Goal: Information Seeking & Learning: Learn about a topic

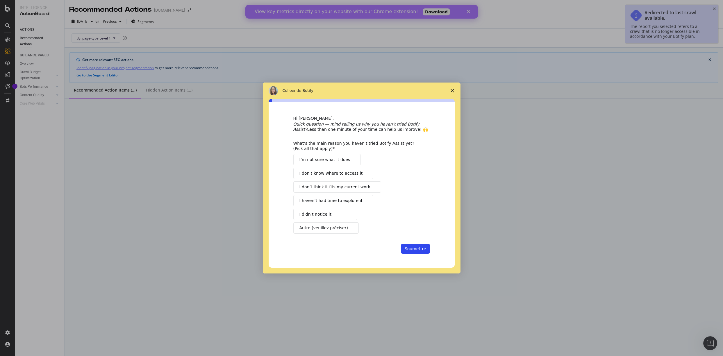
click at [451, 90] on icon "Fermer l'enquête" at bounding box center [452, 90] width 3 height 3
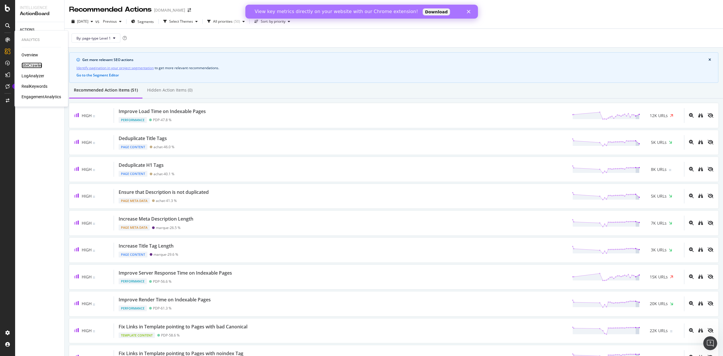
click at [25, 65] on div "SiteCrawler" at bounding box center [32, 65] width 21 height 6
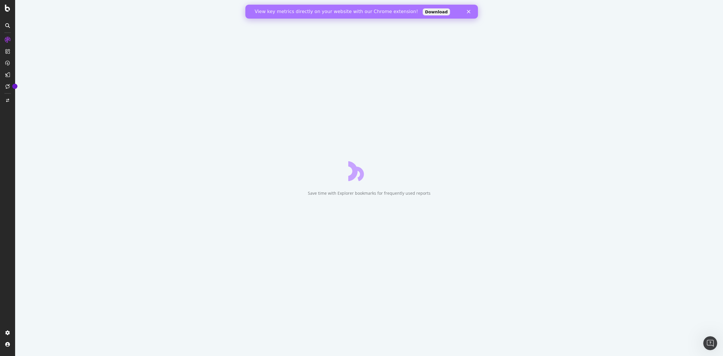
click at [471, 12] on div "Fermer" at bounding box center [470, 11] width 6 height 3
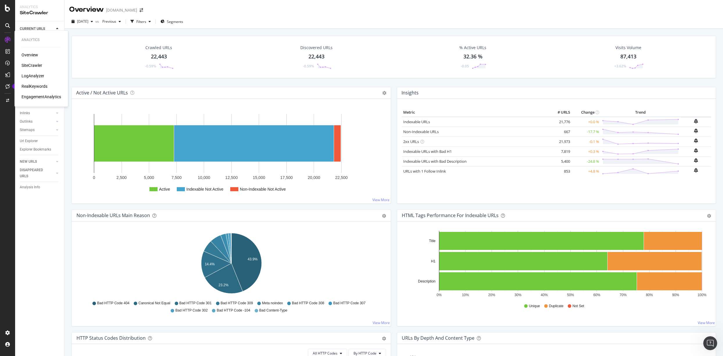
click at [28, 76] on div "LogAnalyzer" at bounding box center [33, 76] width 23 height 6
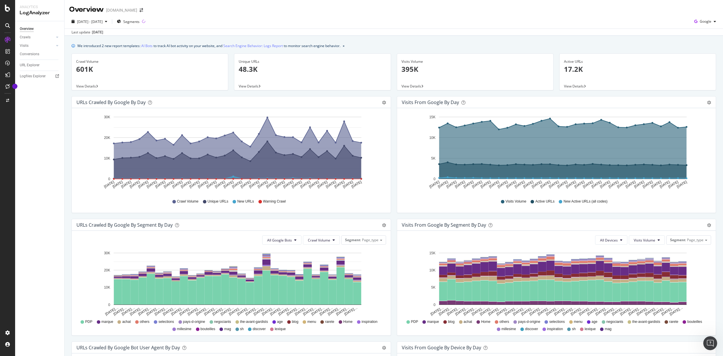
click at [251, 84] on span "View Details" at bounding box center [249, 86] width 20 height 5
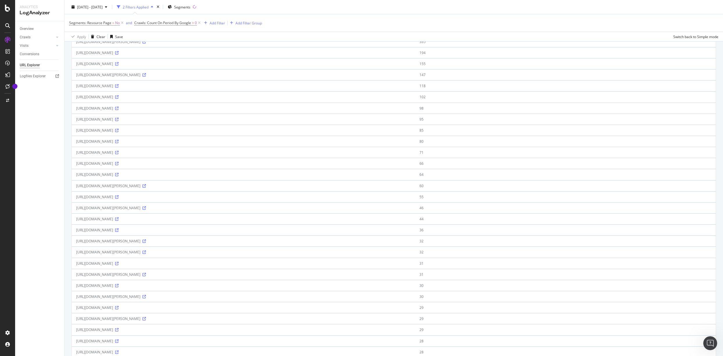
scroll to position [69, 0]
drag, startPoint x: 181, startPoint y: 275, endPoint x: 199, endPoint y: 274, distance: 17.5
click at [199, 274] on div "https://www.whisky.fr/cognac-francois-voyer-xo-gold-4455.html?___store=fr" at bounding box center [243, 274] width 335 height 5
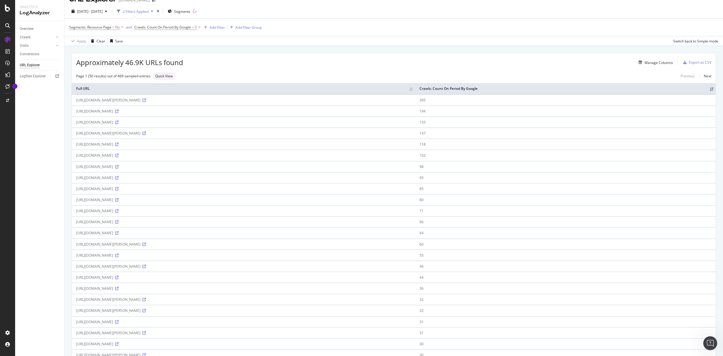
scroll to position [0, 0]
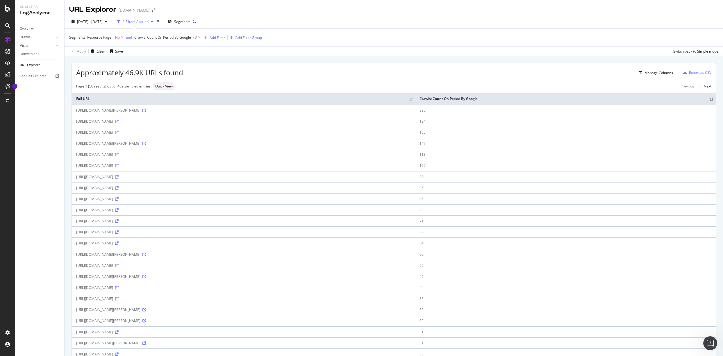
click at [522, 25] on div "2025 Jul. 20th - Aug. 18th 2 Filters Applied Segments" at bounding box center [394, 23] width 658 height 12
click at [36, 100] on div "SmartIndex" at bounding box center [32, 99] width 21 height 6
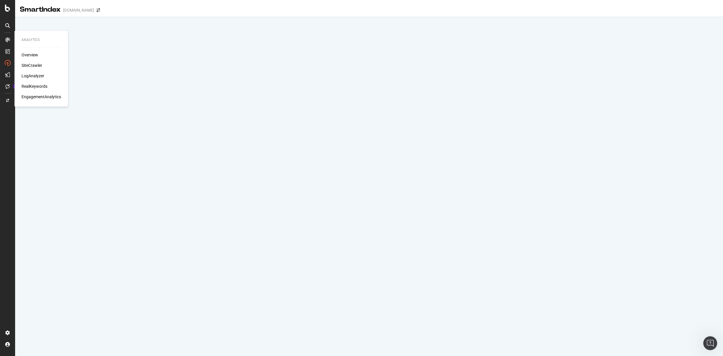
click at [37, 76] on div "LogAnalyzer" at bounding box center [33, 76] width 23 height 6
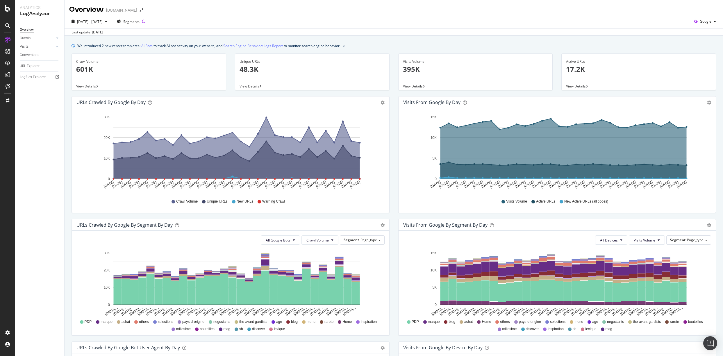
click at [412, 86] on span "View Details" at bounding box center [413, 86] width 20 height 5
click at [32, 47] on link "Visits" at bounding box center [37, 47] width 35 height 6
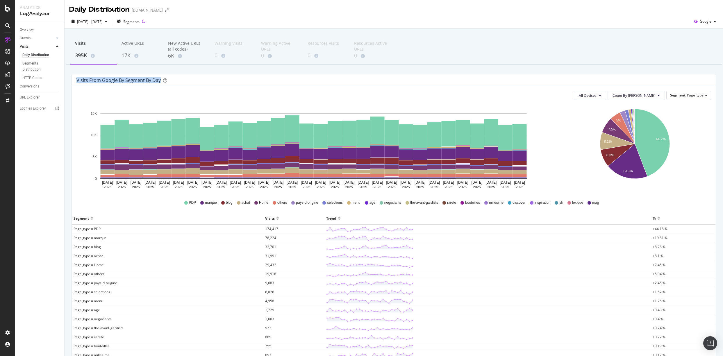
drag, startPoint x: 81, startPoint y: 81, endPoint x: 199, endPoint y: 87, distance: 118.5
click at [199, 87] on div "Visits from google by Segment by Day All Devices Count By Day Segment Page_type…" at bounding box center [394, 249] width 644 height 351
click at [207, 82] on div "Visits from google by Segment by Day" at bounding box center [389, 80] width 626 height 6
click at [33, 77] on div "AlertPanel" at bounding box center [31, 77] width 19 height 6
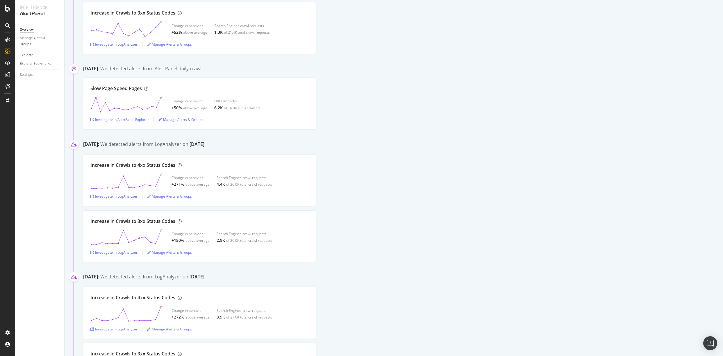
scroll to position [643, 0]
click at [29, 38] on div "Manage Alerts & Groups" at bounding box center [37, 41] width 35 height 12
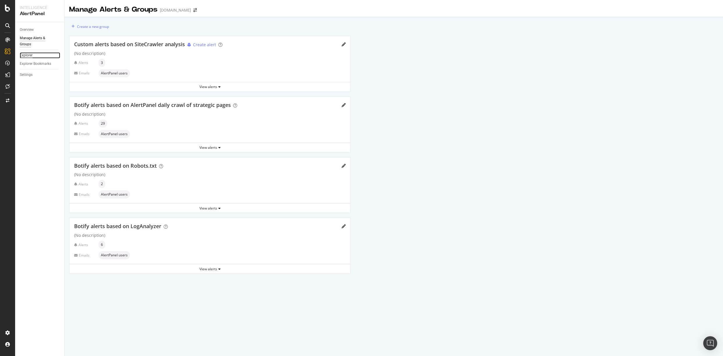
click at [26, 54] on div "Explorer" at bounding box center [26, 55] width 13 height 6
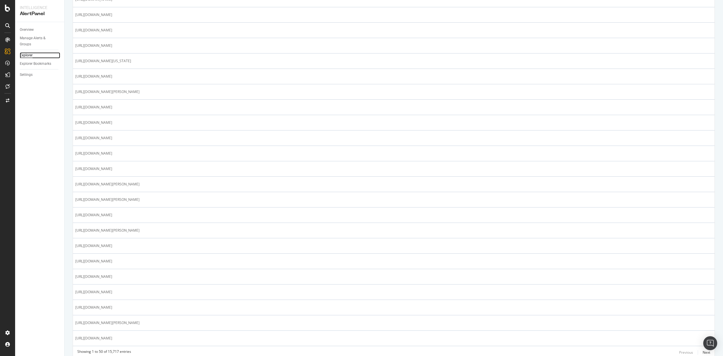
scroll to position [526, 0]
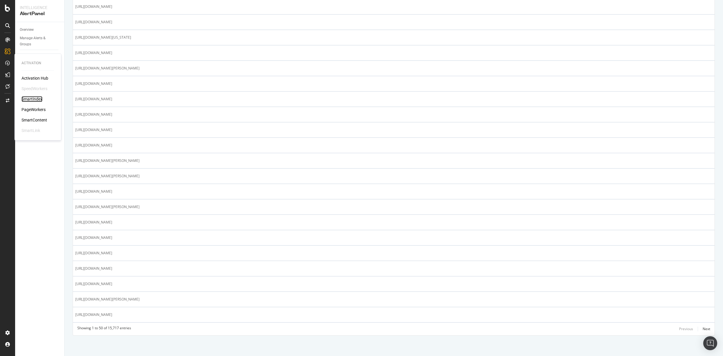
click at [31, 99] on div "SmartIndex" at bounding box center [32, 99] width 21 height 6
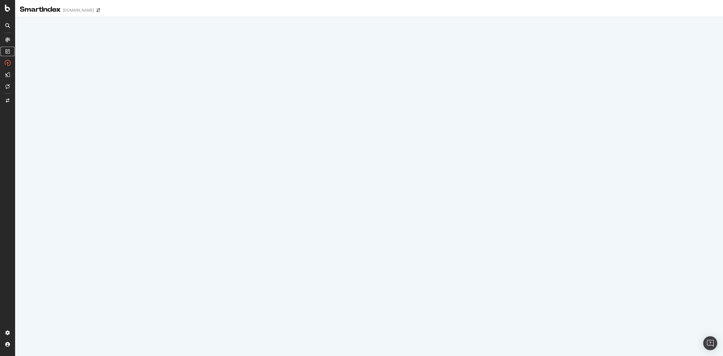
click at [9, 53] on icon at bounding box center [7, 51] width 5 height 5
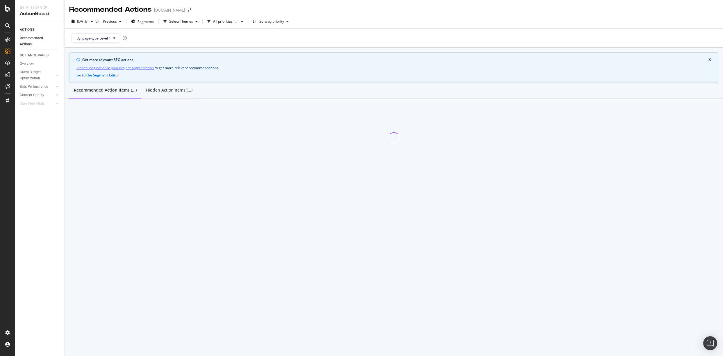
click at [182, 92] on div "Hidden Action Items (...)" at bounding box center [169, 90] width 47 height 6
click at [126, 89] on div "Recommended Action Items (51)" at bounding box center [105, 90] width 63 height 6
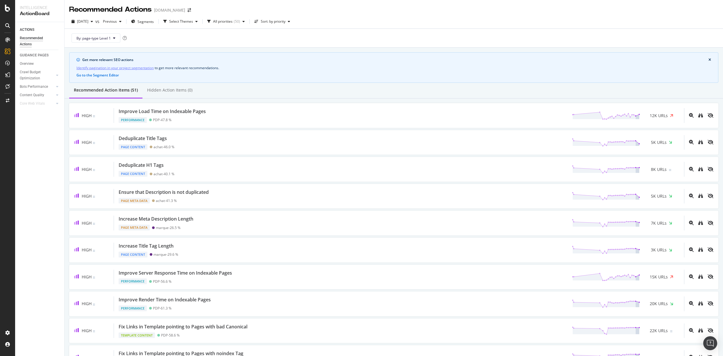
click at [58, 176] on div "ACTIONS Recommended Actions GUIDANCE PAGES Overview Crawl Budget Optimization L…" at bounding box center [39, 189] width 49 height 334
click at [7, 41] on icon at bounding box center [7, 39] width 5 height 5
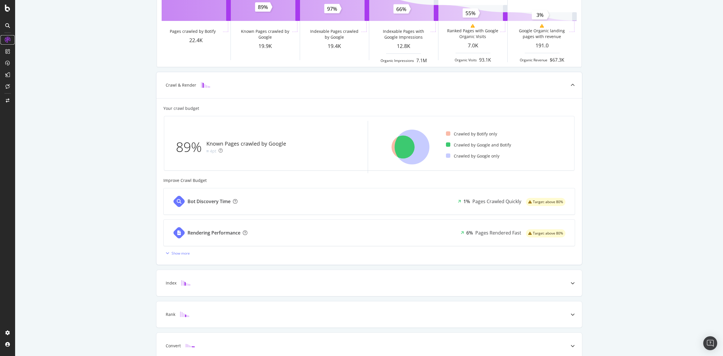
scroll to position [96, 0]
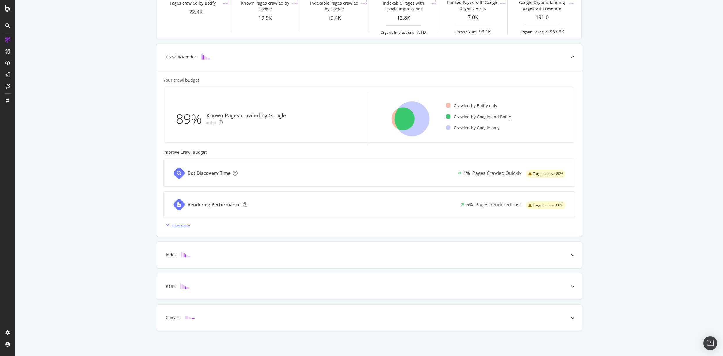
click at [189, 223] on div "Show more" at bounding box center [181, 225] width 18 height 5
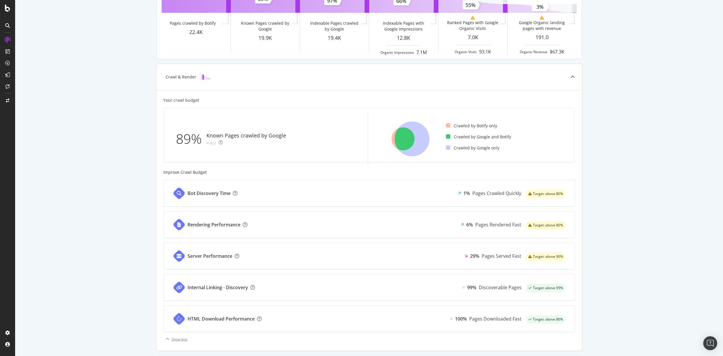
scroll to position [0, 0]
